Goal: Task Accomplishment & Management: Manage account settings

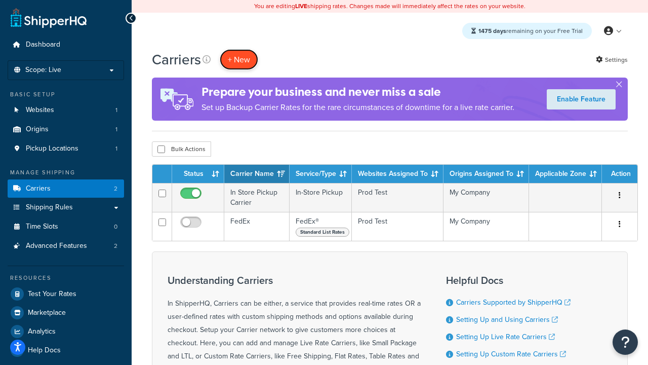
click at [239, 59] on button "+ New" at bounding box center [239, 59] width 38 height 21
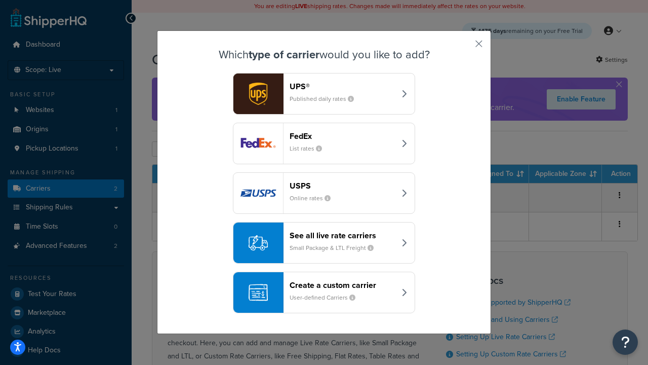
click at [324, 143] on div "FedEx List rates" at bounding box center [343, 143] width 106 height 24
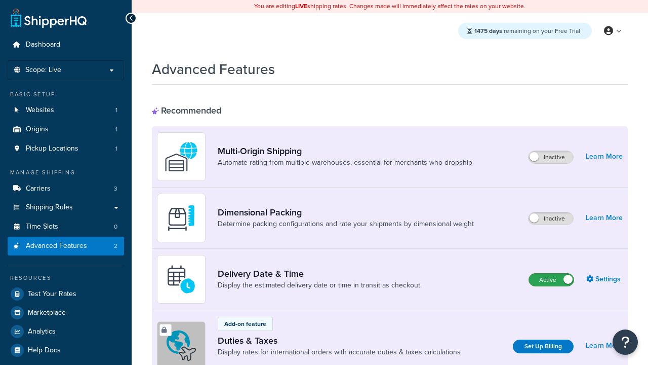
click at [552, 280] on label "Active" at bounding box center [551, 280] width 45 height 12
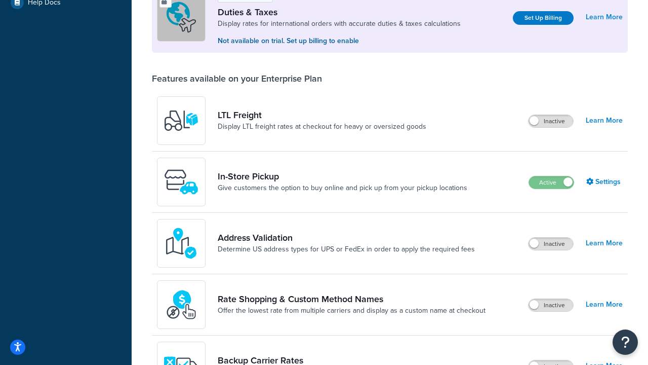
scroll to position [309, 0]
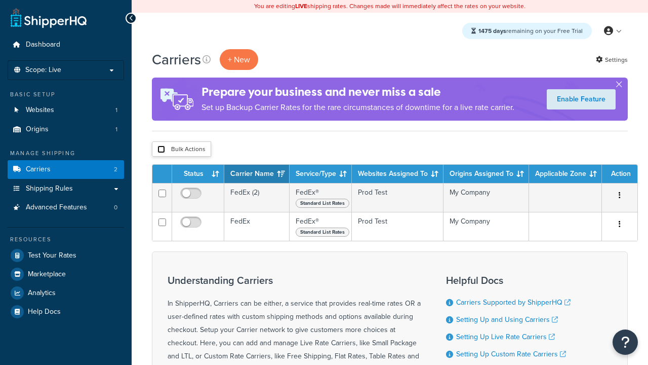
click at [161, 149] on input "checkbox" at bounding box center [162, 149] width 8 height 8
checkbox input "true"
click at [0, 0] on button "Delete" at bounding box center [0, 0] width 0 height 0
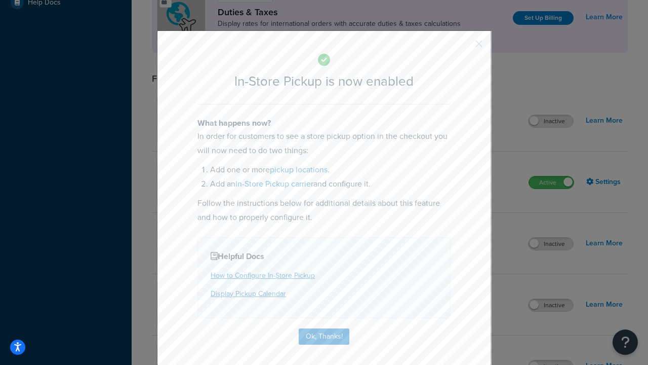
click at [464, 46] on button "button" at bounding box center [464, 47] width 3 height 3
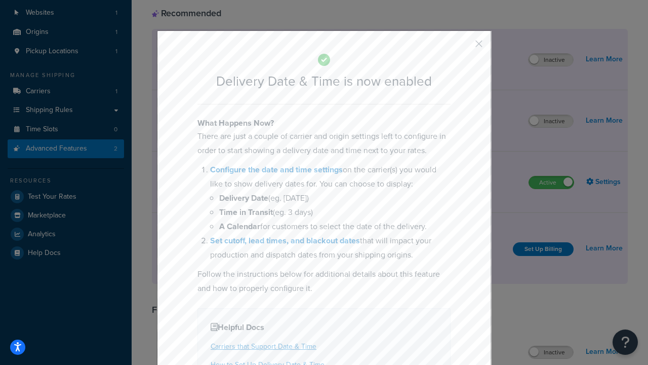
click at [464, 47] on button "button" at bounding box center [464, 47] width 3 height 3
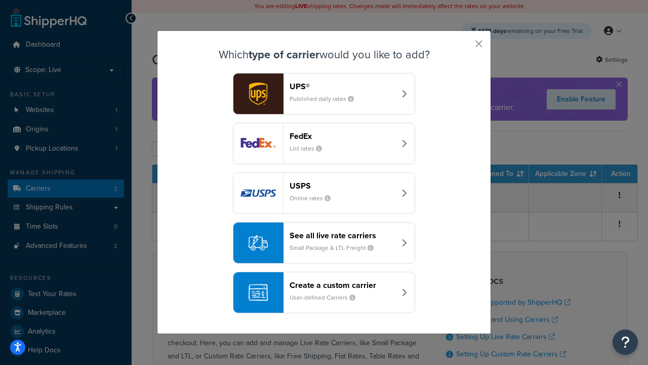
click at [324, 292] on div "Create a custom carrier User-defined Carriers" at bounding box center [343, 292] width 106 height 24
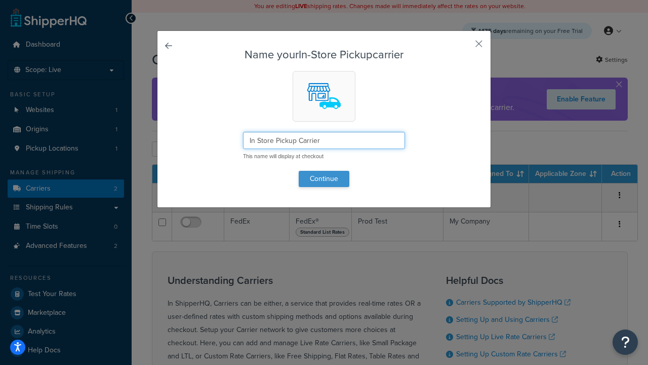
type input "In Store Pickup Carrier"
click at [324, 178] on button "Continue" at bounding box center [324, 179] width 51 height 16
